Goal: Information Seeking & Learning: Learn about a topic

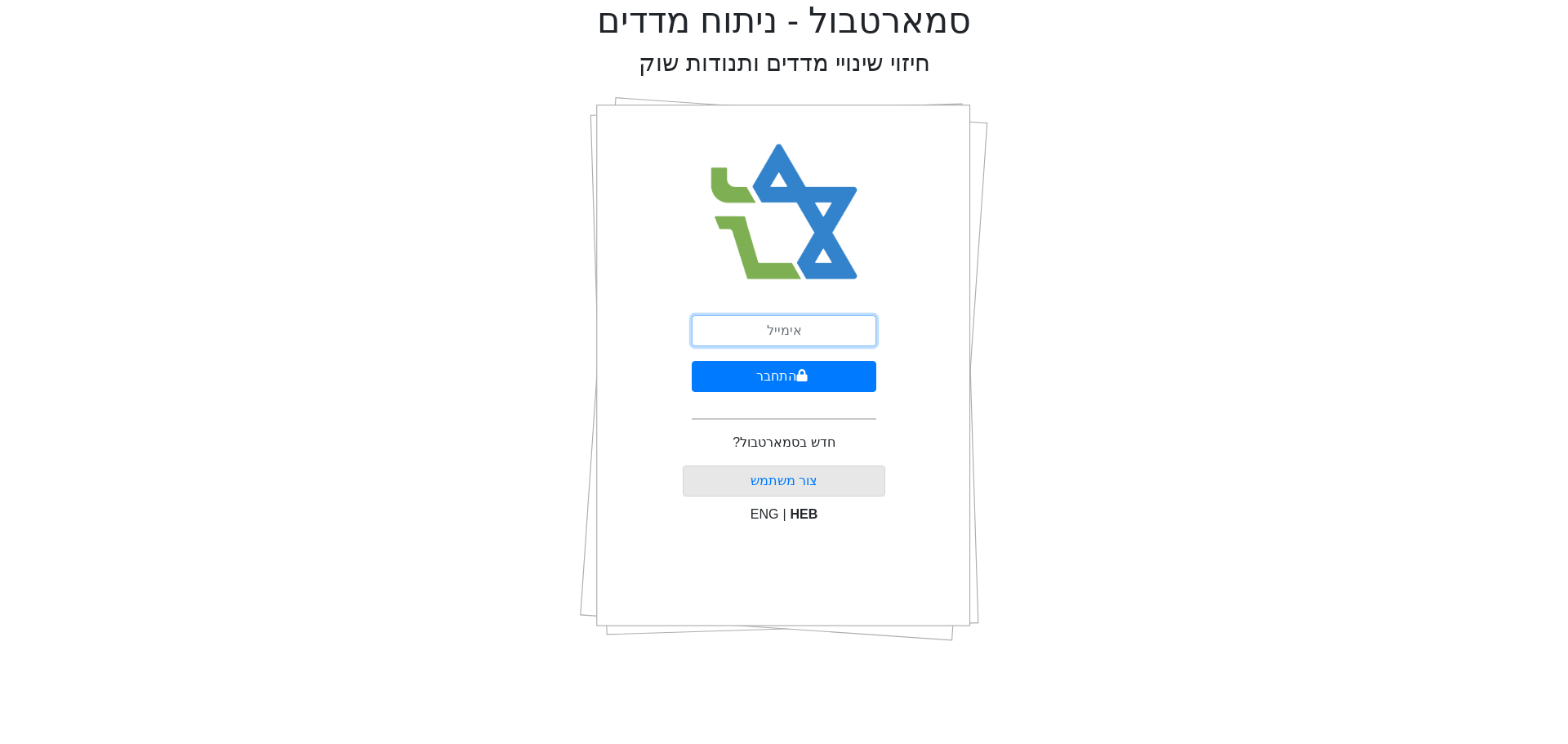
click at [748, 328] on input "email" at bounding box center [784, 331] width 184 height 31
type input "ט"
click at [748, 328] on input "email" at bounding box center [784, 331] width 184 height 31
type input "ט"
type input "[PERSON_NAME][EMAIL_ADDRESS][DOMAIN_NAME]"
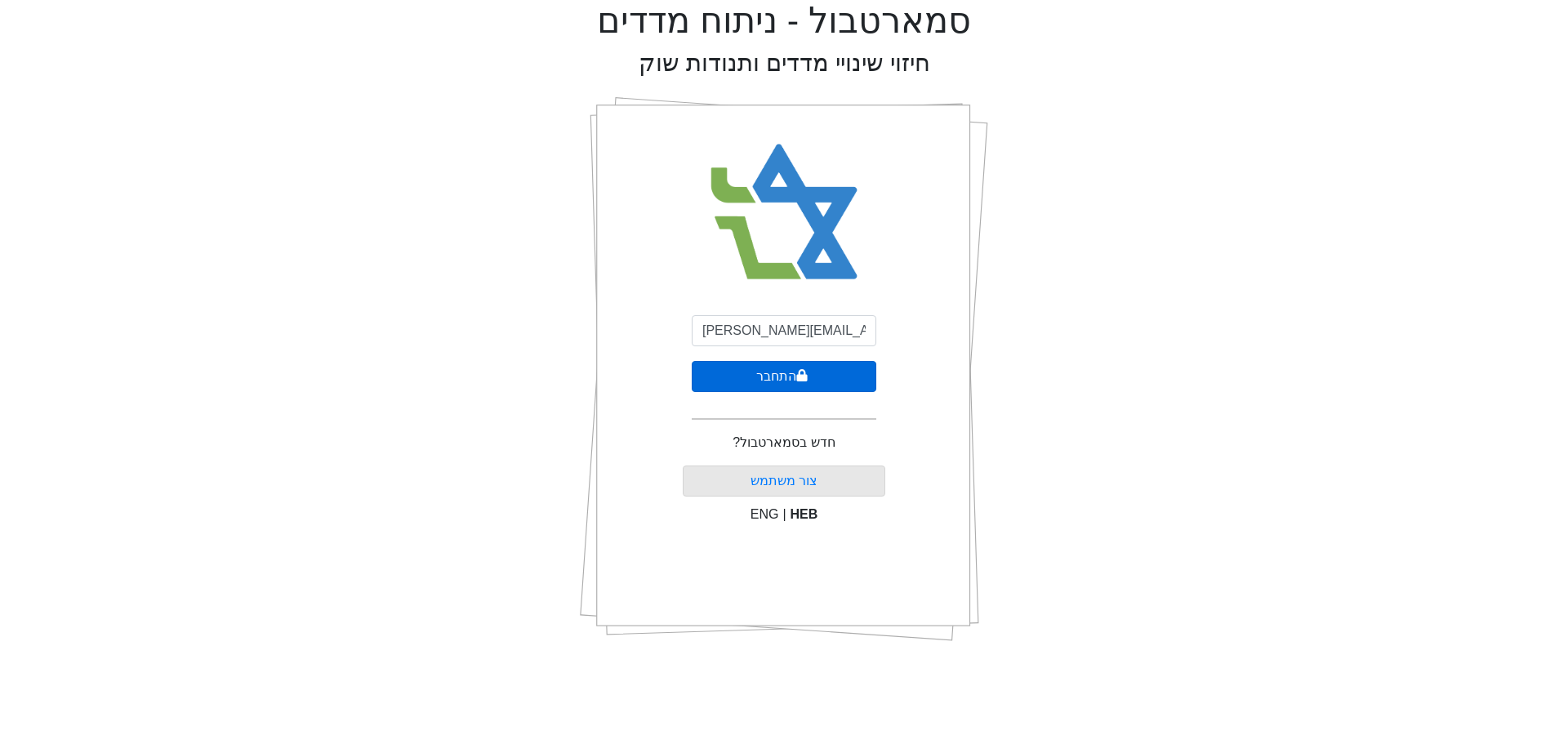
drag, startPoint x: 777, startPoint y: 371, endPoint x: 764, endPoint y: 375, distance: 13.6
click at [777, 371] on button "התחבר" at bounding box center [784, 376] width 184 height 31
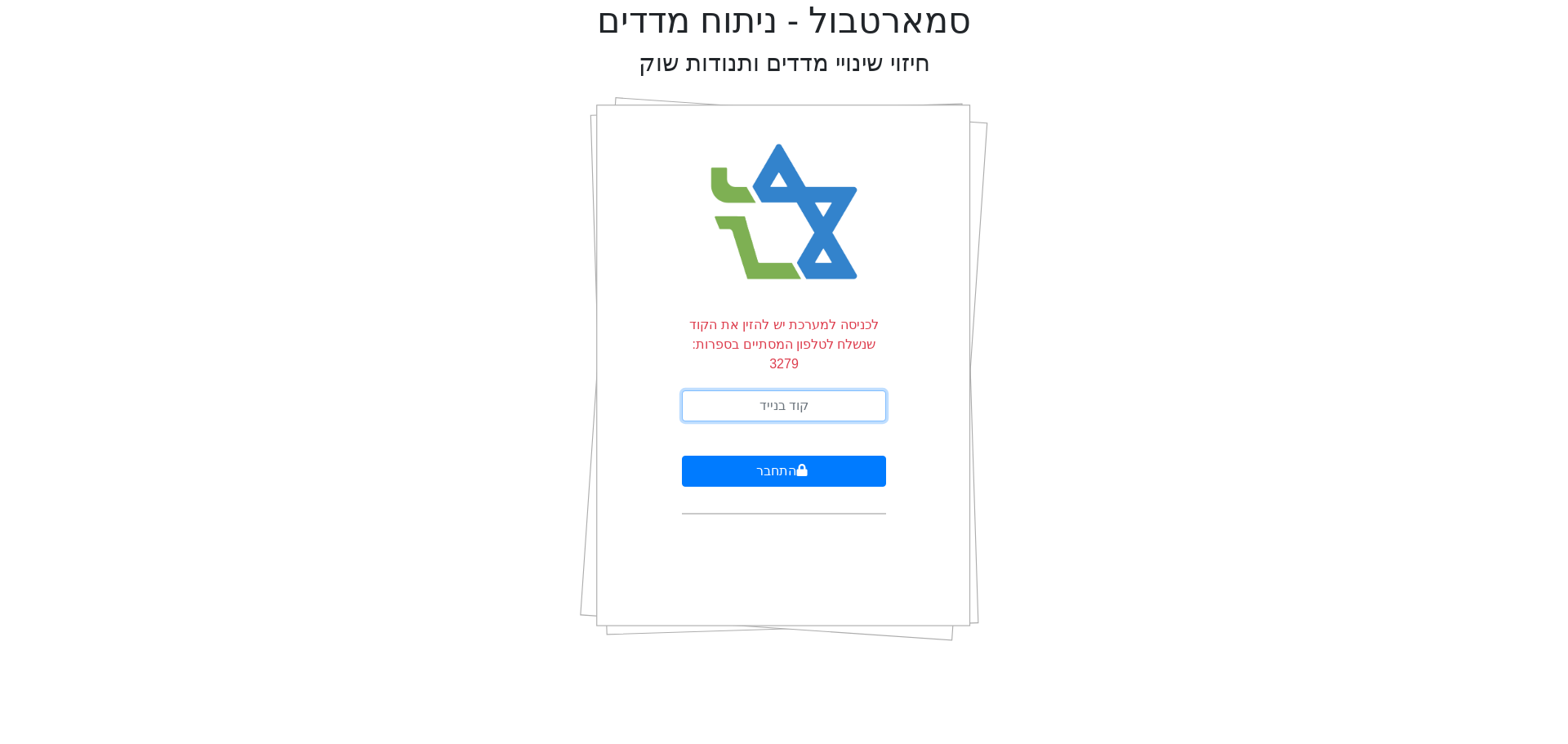
click at [779, 390] on input "text" at bounding box center [784, 405] width 204 height 31
type input "436599"
click at [682, 456] on button "התחבר" at bounding box center [784, 471] width 204 height 31
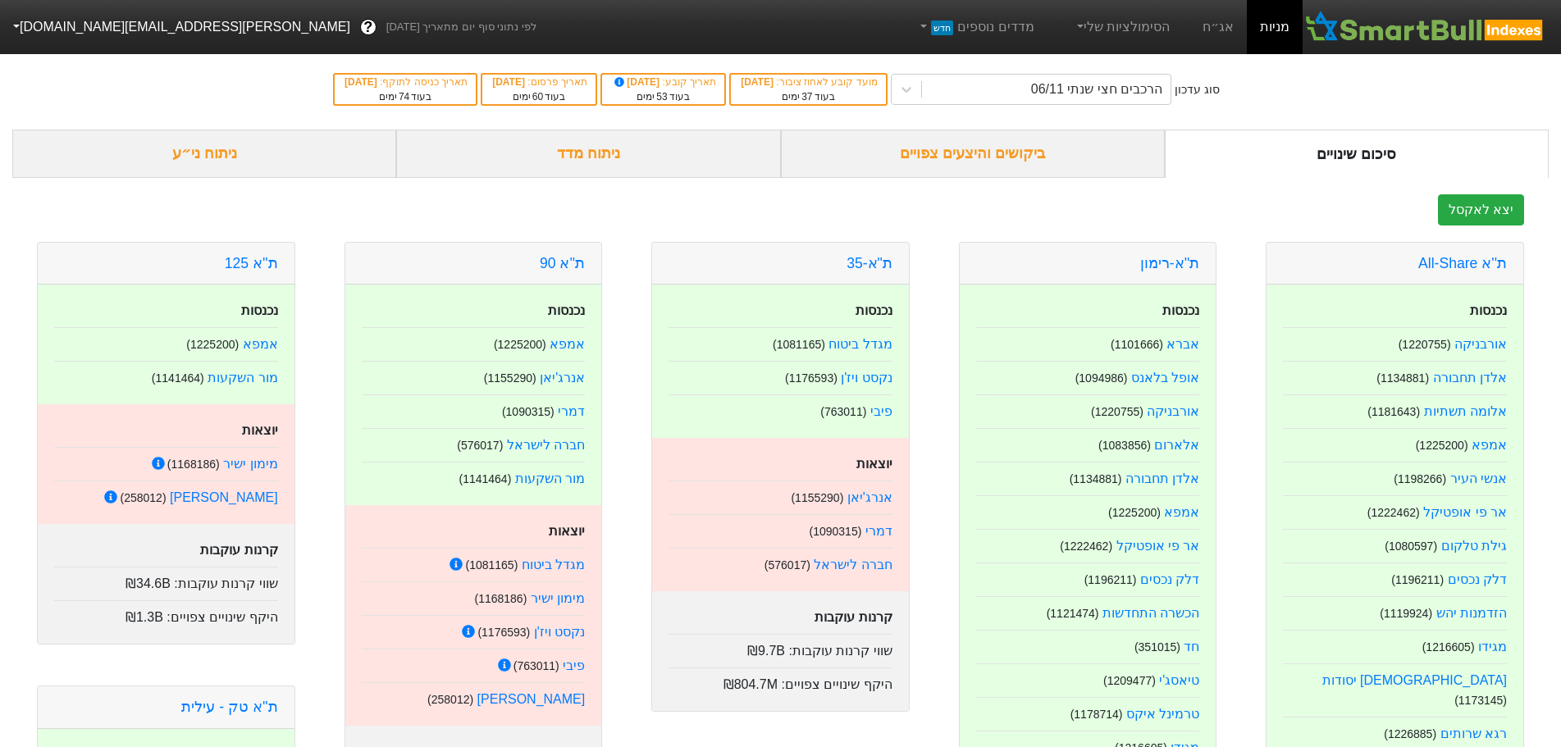
click at [1013, 153] on div "ביקושים והיצעים צפויים" at bounding box center [973, 154] width 384 height 48
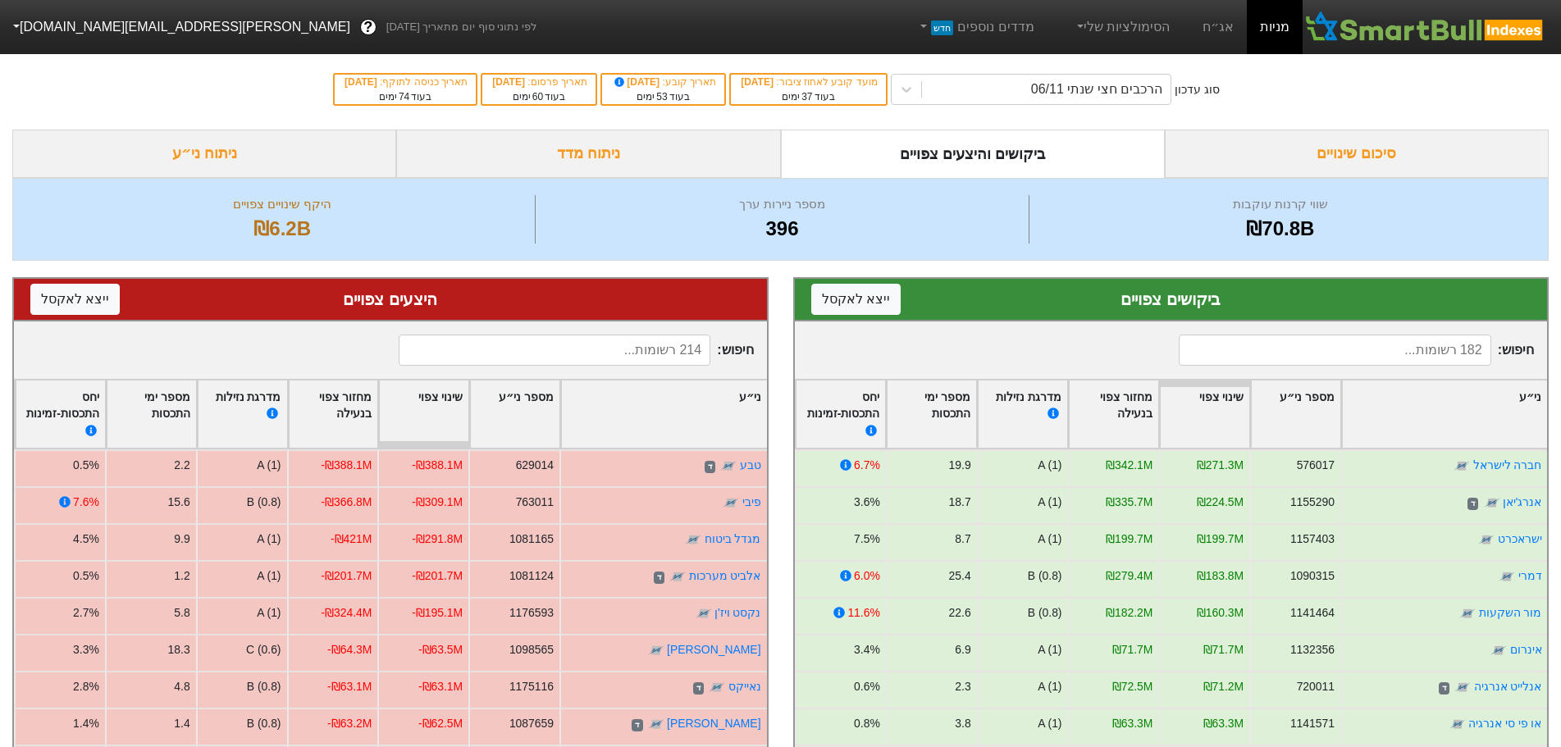
click at [1340, 151] on div "סיכום שינויים" at bounding box center [1357, 154] width 384 height 48
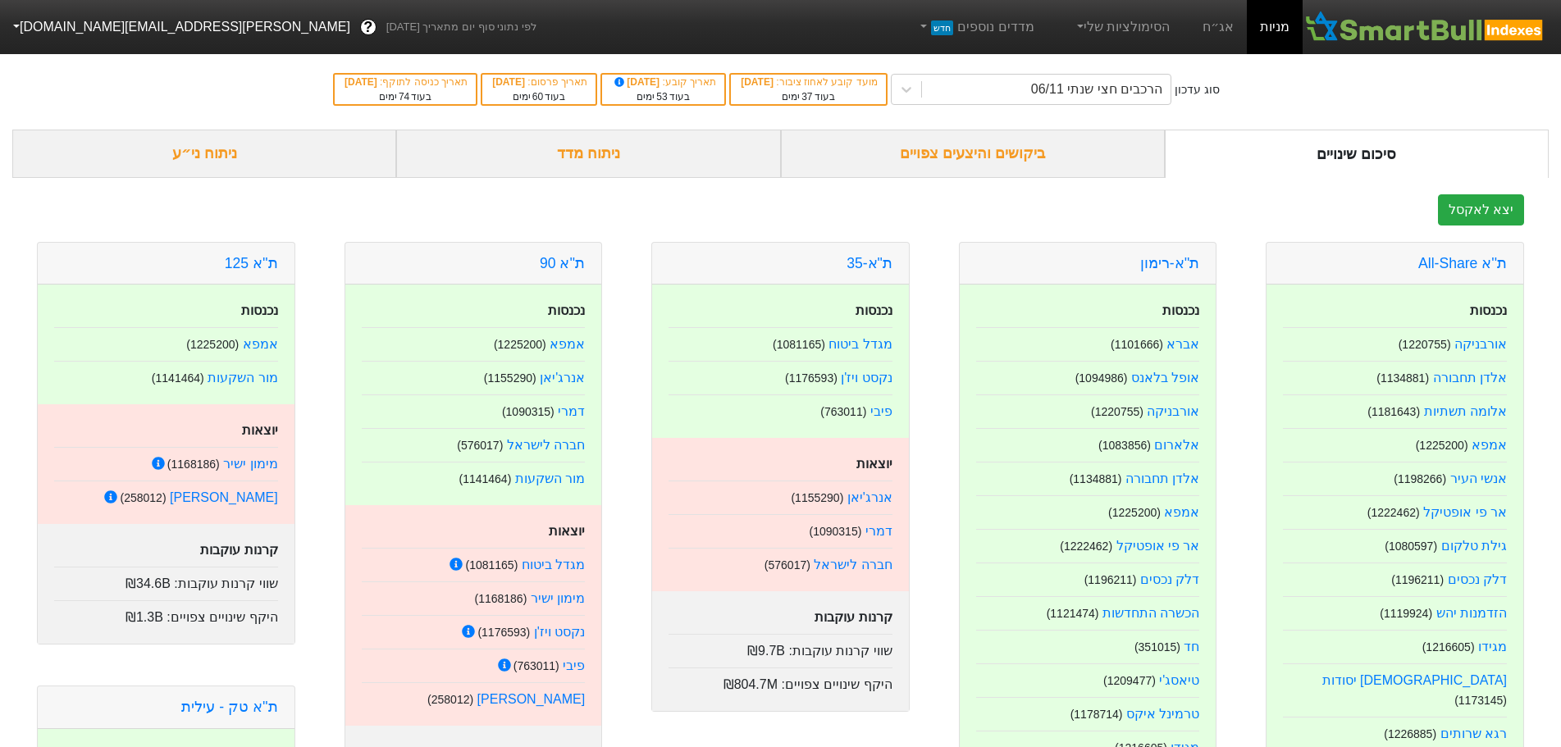
click at [1227, 27] on link "אג״ח" at bounding box center [1218, 27] width 57 height 54
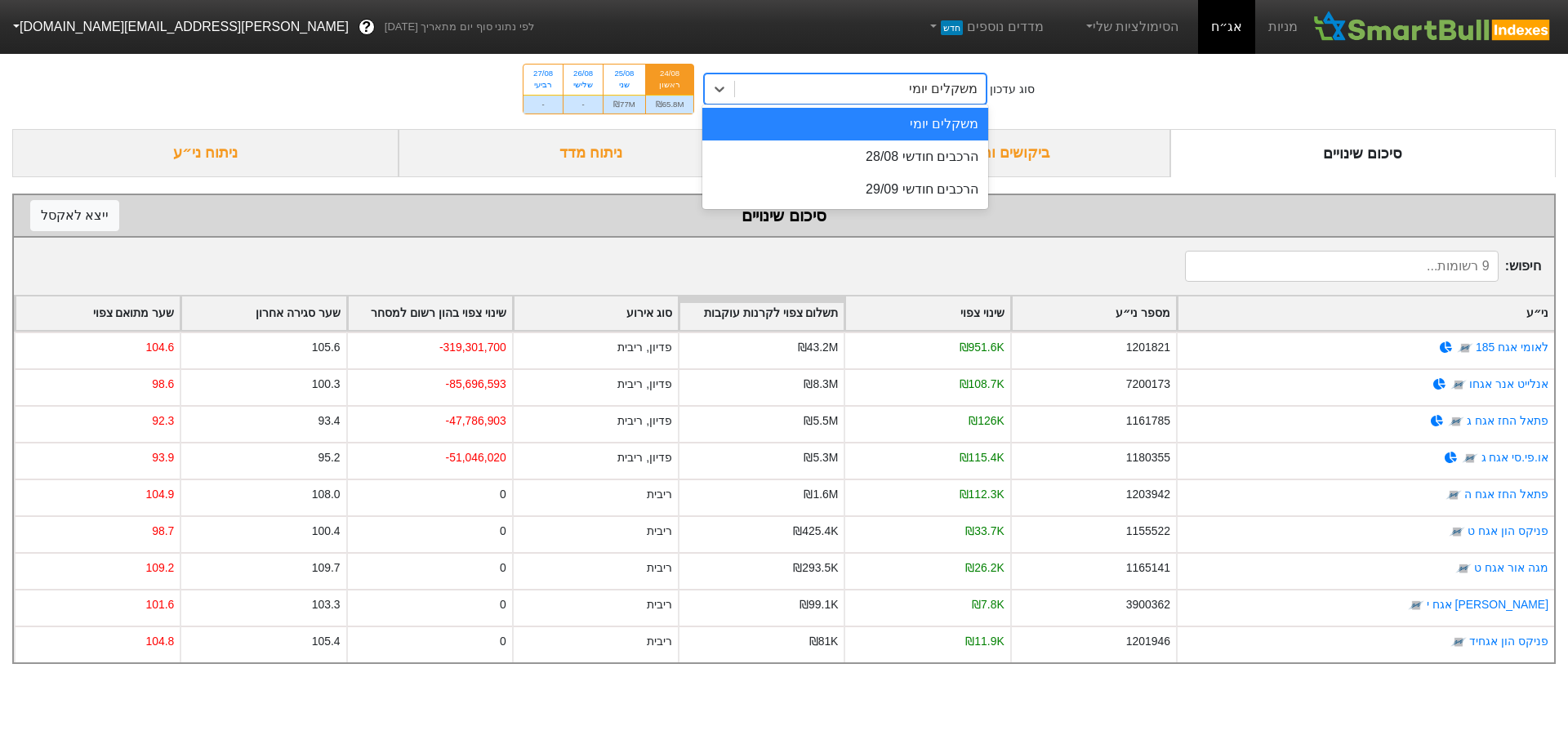
click at [970, 90] on div "משקלים יומי" at bounding box center [943, 90] width 69 height 20
click at [962, 157] on div "הרכבים חודשי 28/08" at bounding box center [845, 156] width 286 height 33
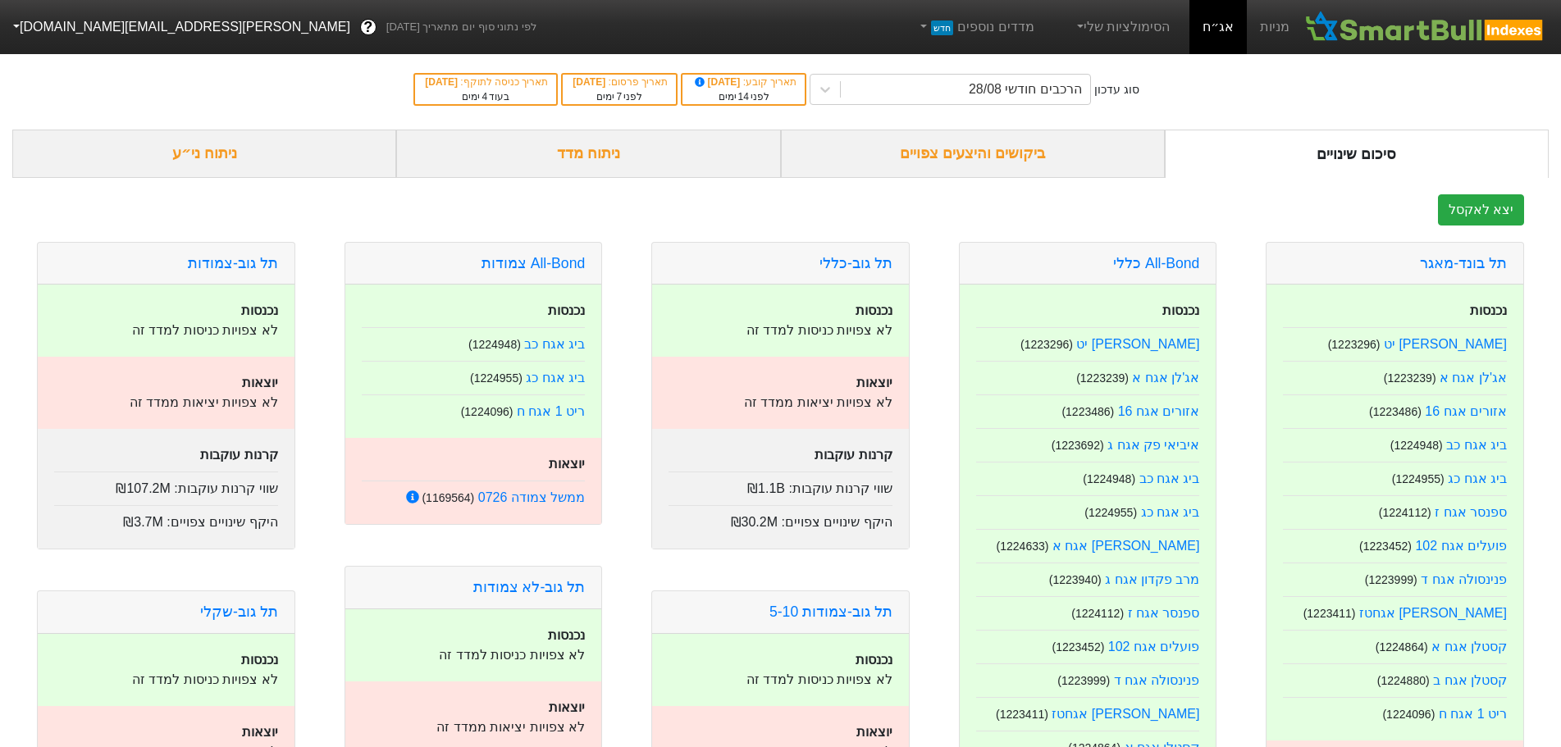
click at [1030, 161] on div "ביקושים והיצעים צפויים" at bounding box center [973, 154] width 384 height 48
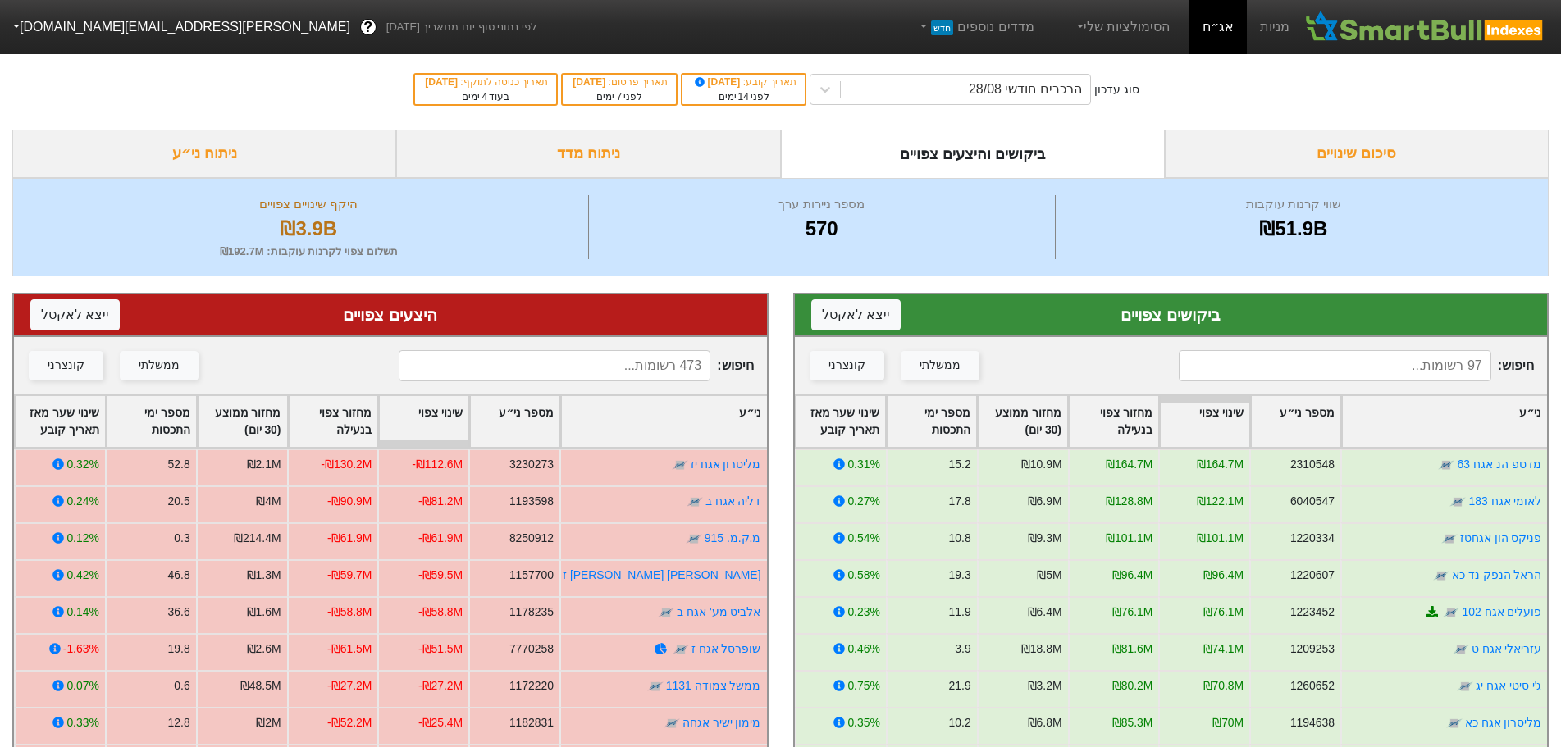
scroll to position [31, 0]
